Goal: Information Seeking & Learning: Learn about a topic

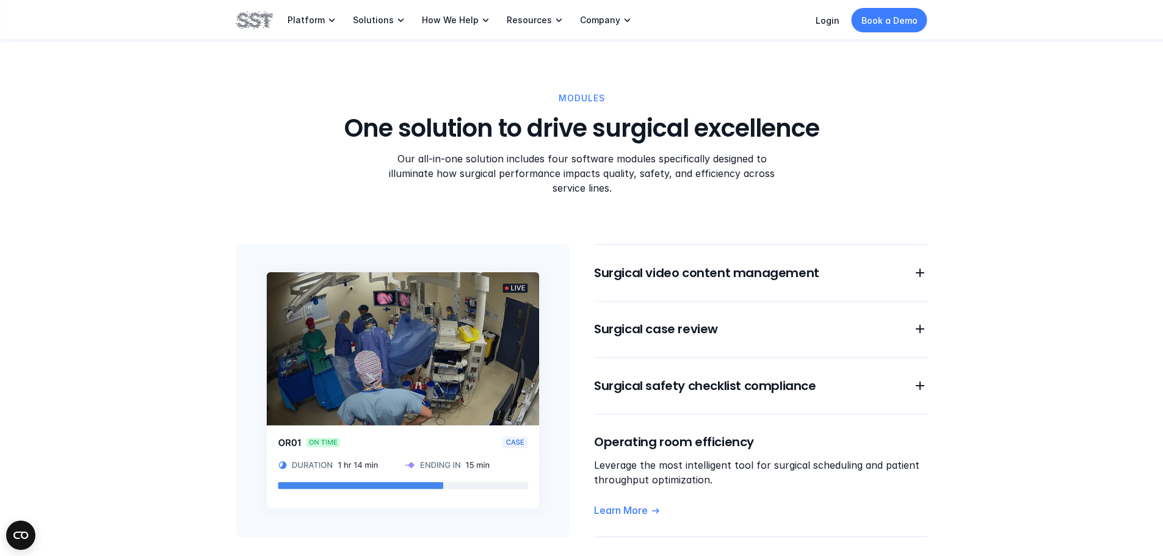
scroll to position [916, 0]
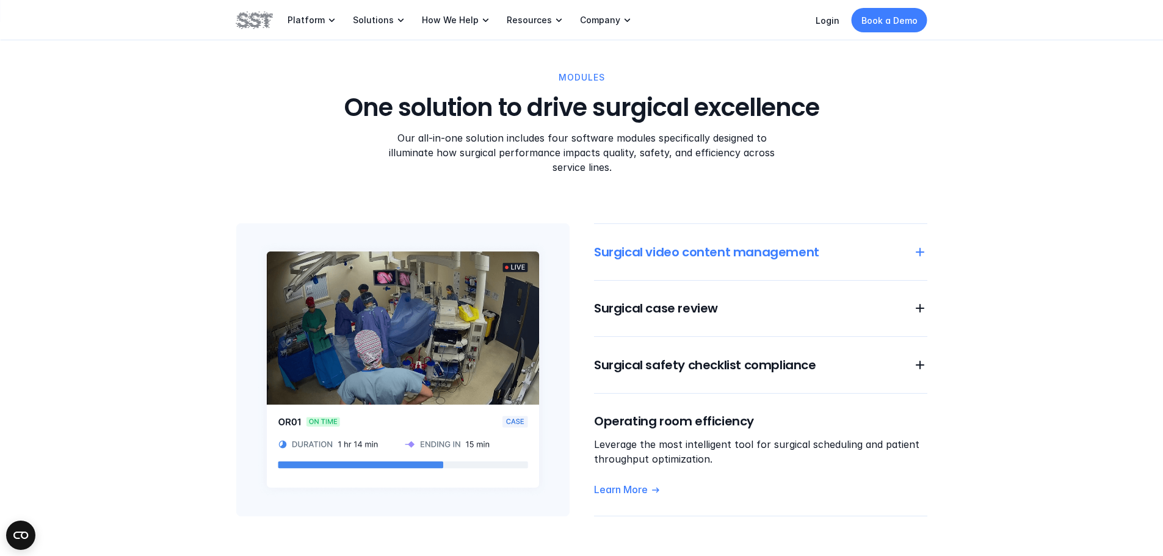
click at [717, 244] on h6 "Surgical video content management" at bounding box center [746, 252] width 304 height 17
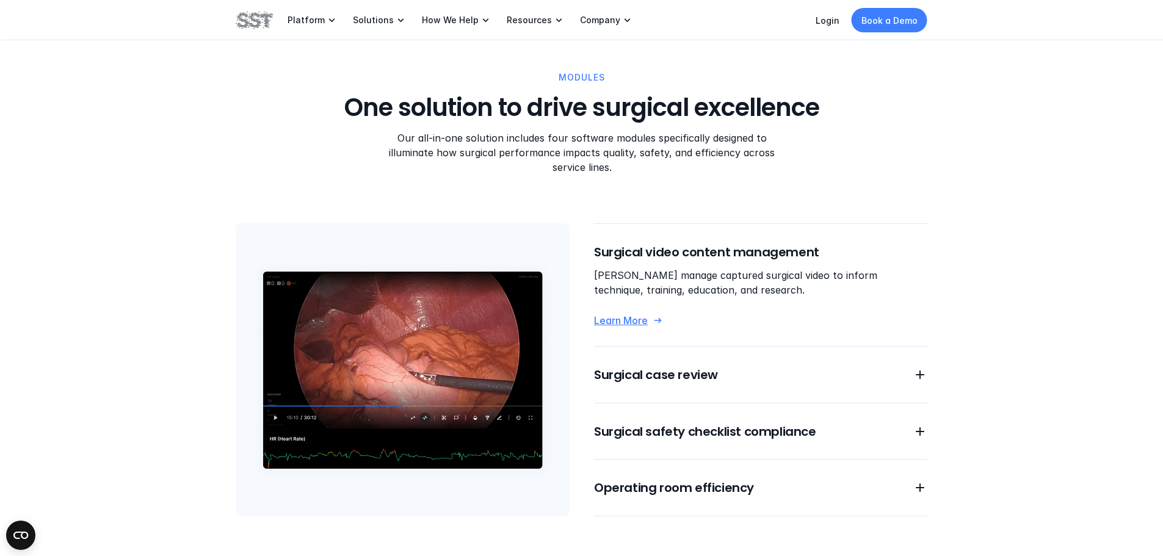
click at [636, 314] on p "Learn More" at bounding box center [621, 320] width 54 height 13
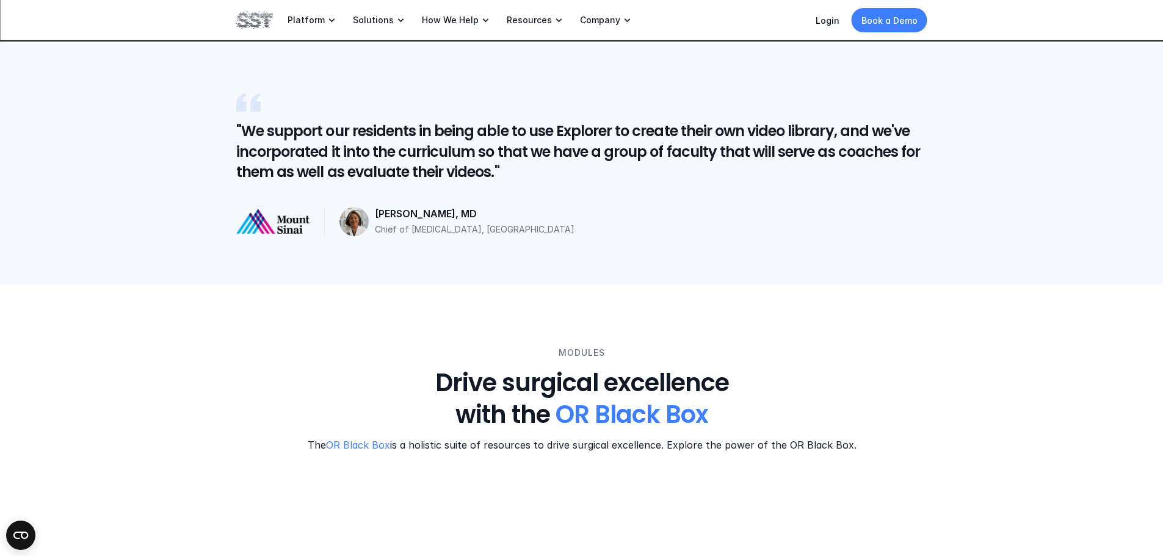
scroll to position [2442, 0]
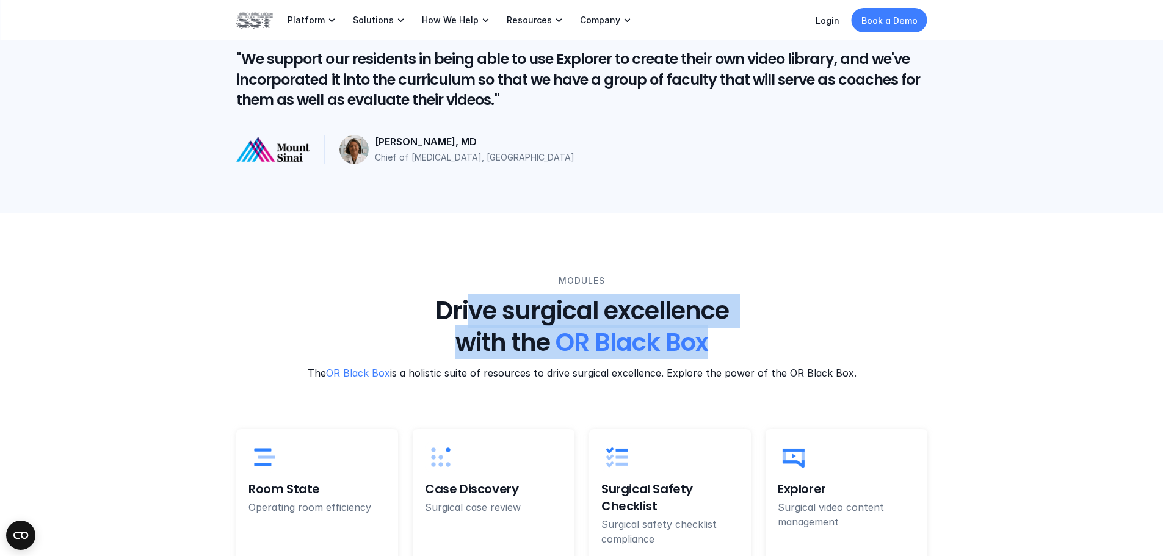
drag, startPoint x: 465, startPoint y: 294, endPoint x: 729, endPoint y: 321, distance: 265.1
click at [729, 321] on h3 "Drive surgical excellence with the OR Black Box" at bounding box center [582, 327] width 346 height 64
click at [746, 328] on h3 "Drive surgical excellence with the OR Black Box" at bounding box center [582, 327] width 346 height 64
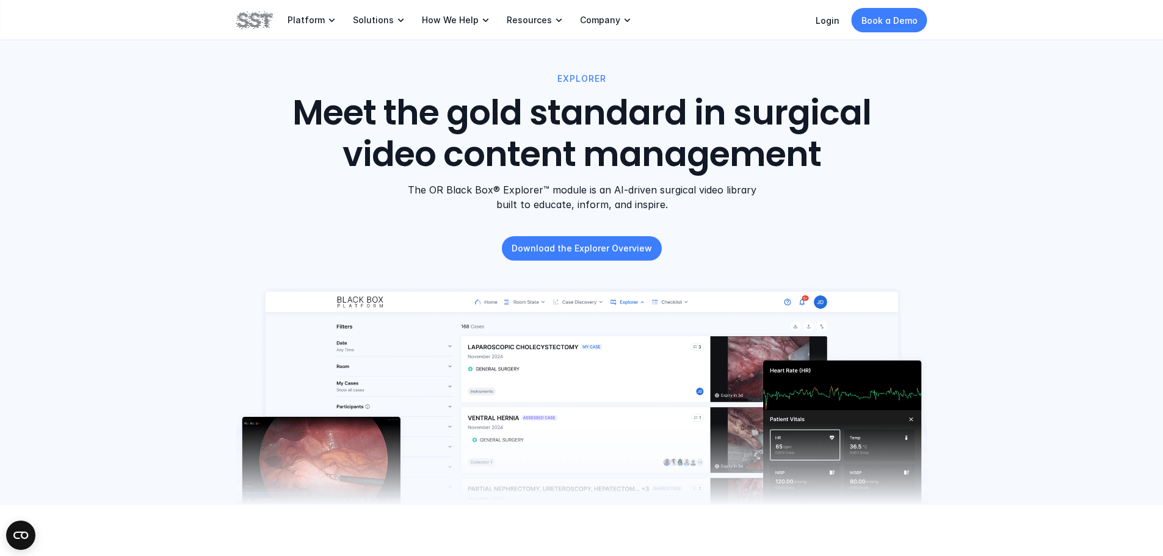
scroll to position [0, 0]
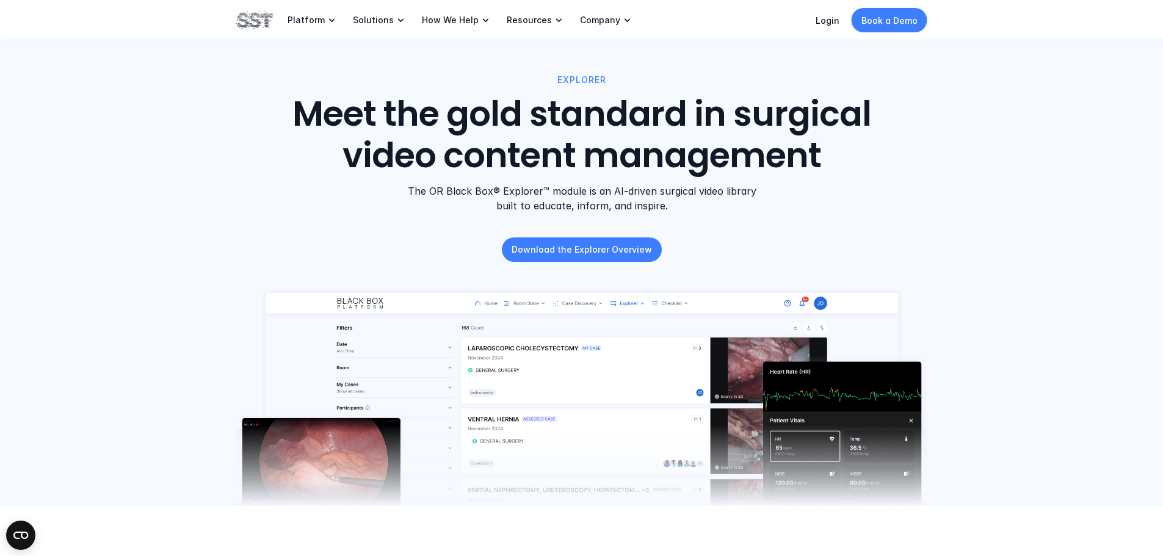
click at [256, 18] on img at bounding box center [254, 20] width 37 height 21
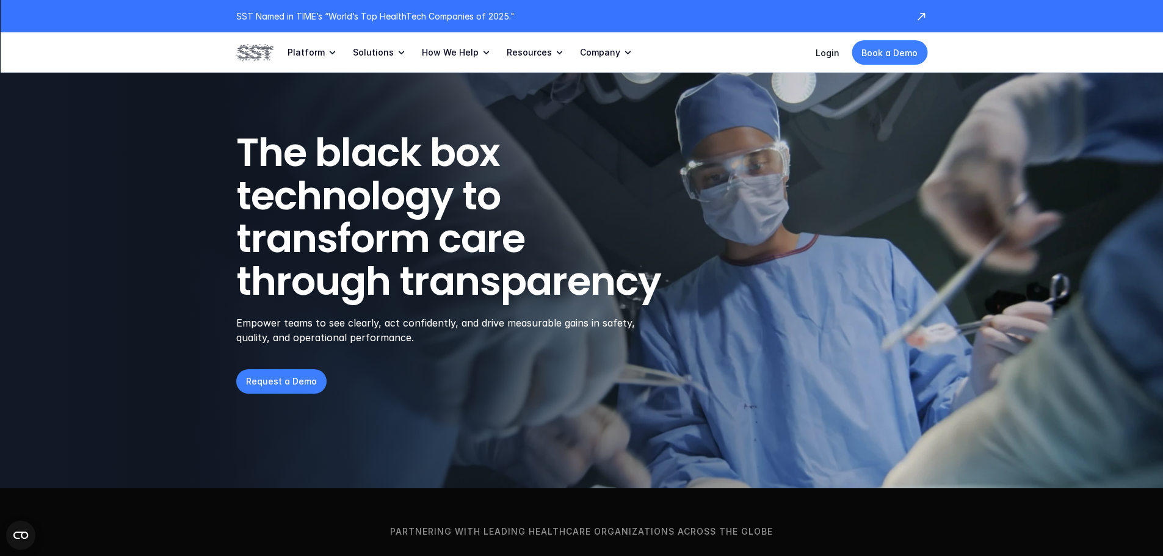
click at [262, 53] on img at bounding box center [254, 52] width 37 height 21
click at [256, 54] on img at bounding box center [254, 52] width 37 height 21
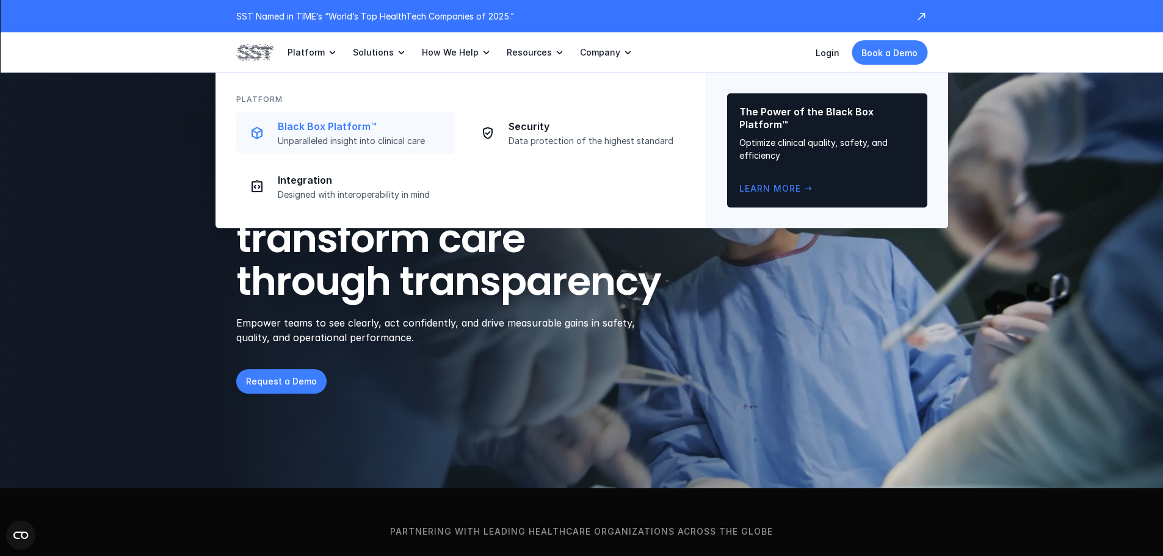
click at [317, 125] on p "Black Box Platform™" at bounding box center [363, 126] width 170 height 13
